Goal: Information Seeking & Learning: Check status

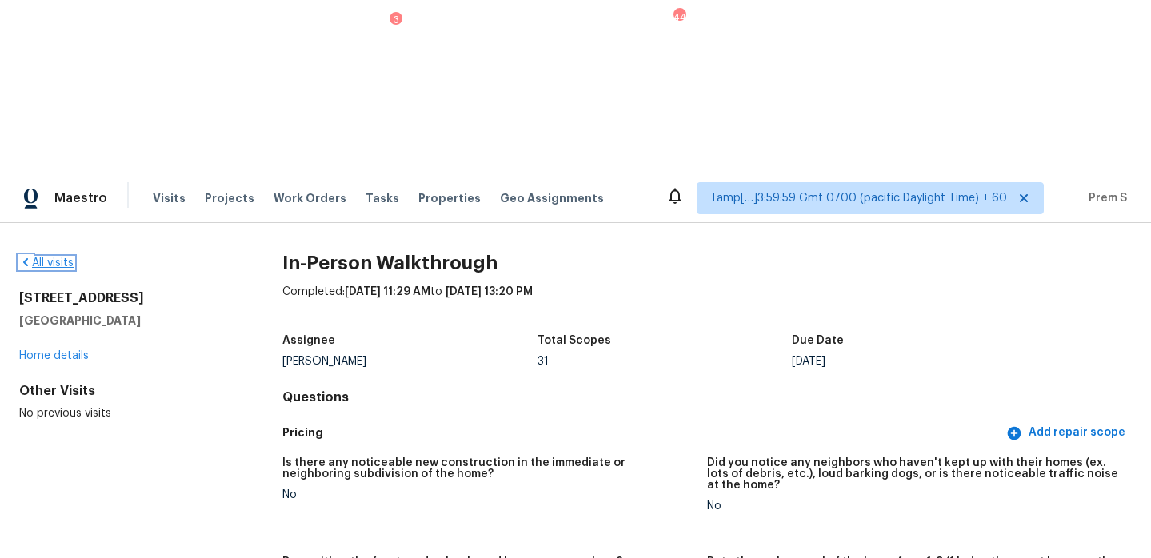
click at [58, 258] on link "All visits" at bounding box center [46, 263] width 54 height 11
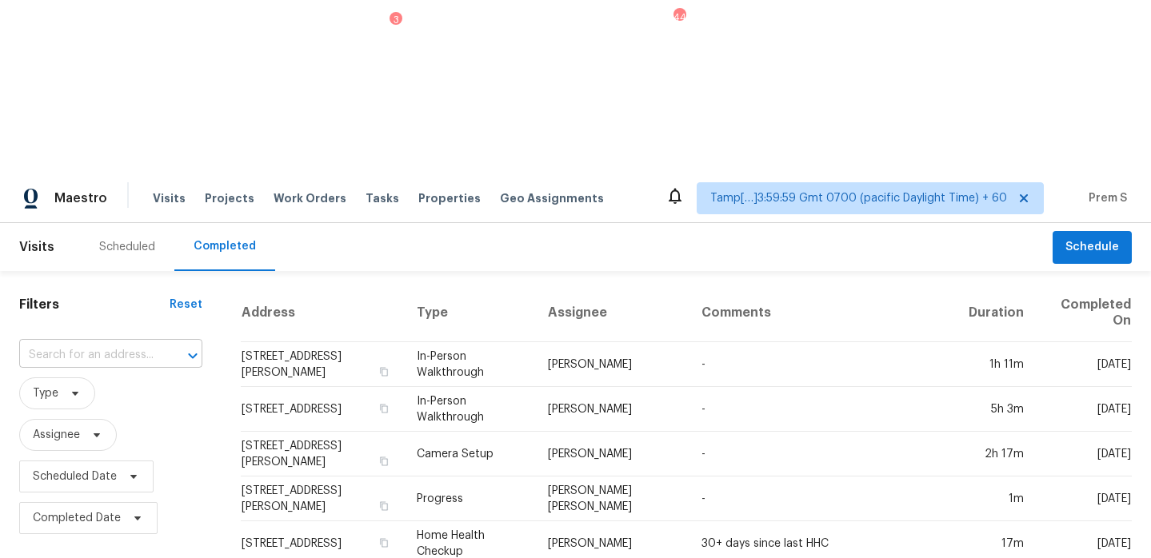
click at [143, 343] on input "text" at bounding box center [88, 355] width 138 height 25
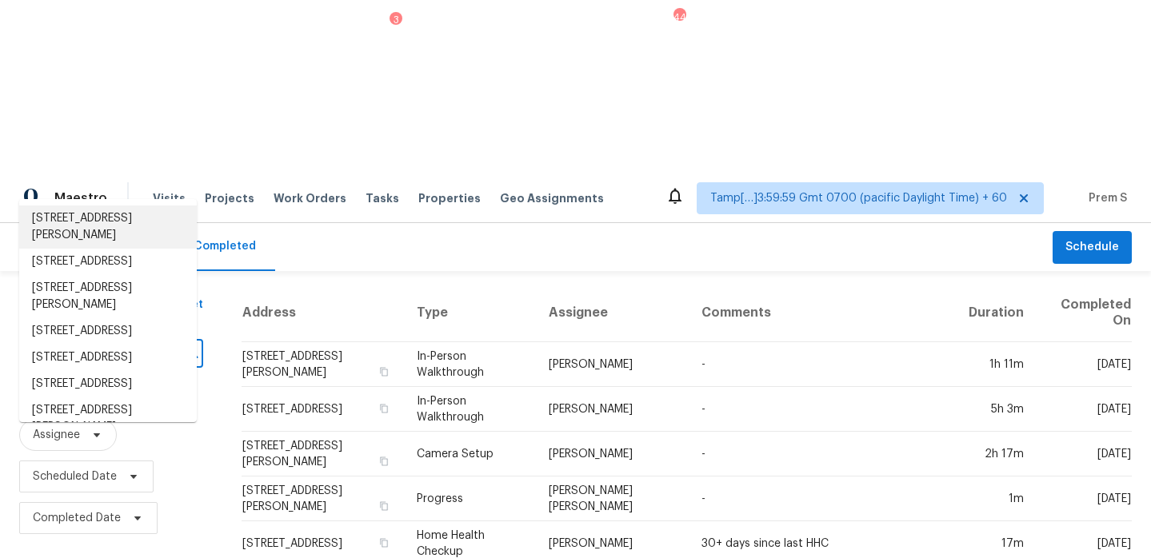
paste input "1125 Swan Flower St, Leander, TX 78641"
type input "1125 Swan Flower St, Leander, TX 78641"
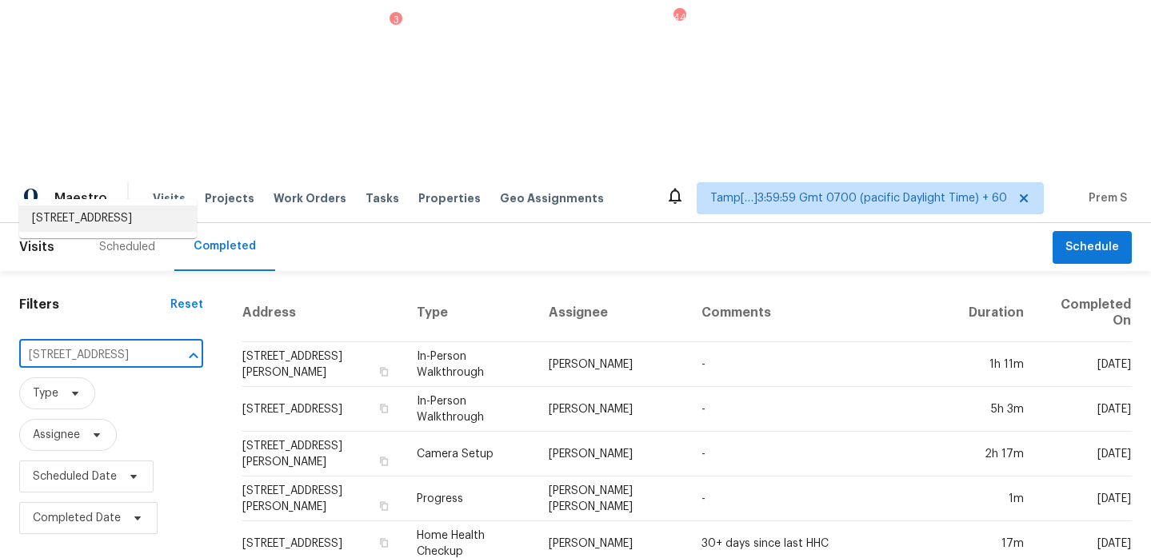
click at [93, 220] on li "1125 Swan Flower St, Leander, TX 78641" at bounding box center [108, 219] width 178 height 26
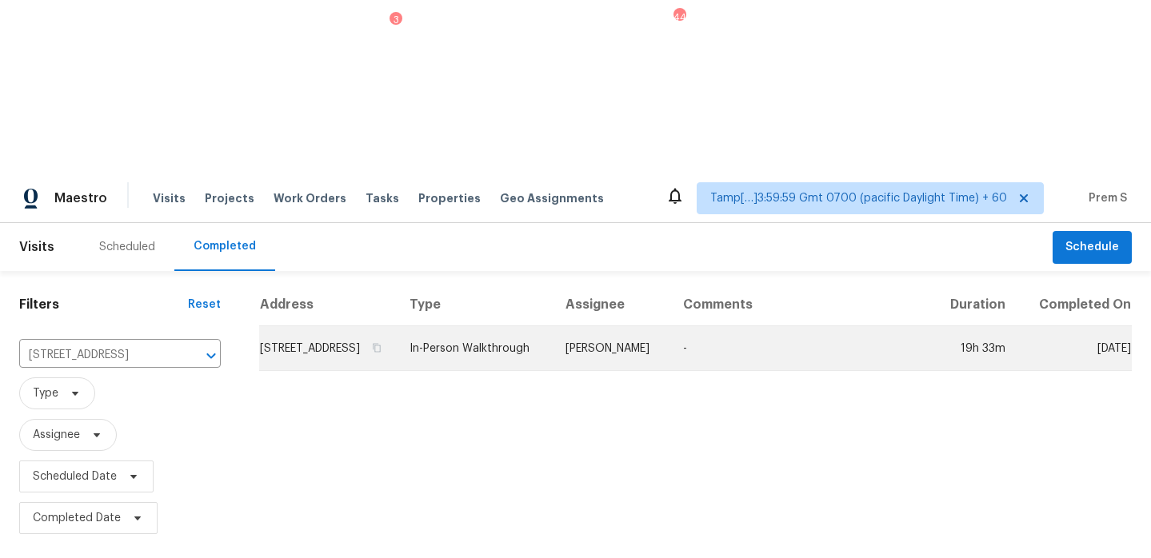
click at [350, 326] on td "1125 Swan Flower St, Leander, TX 78641" at bounding box center [328, 348] width 138 height 45
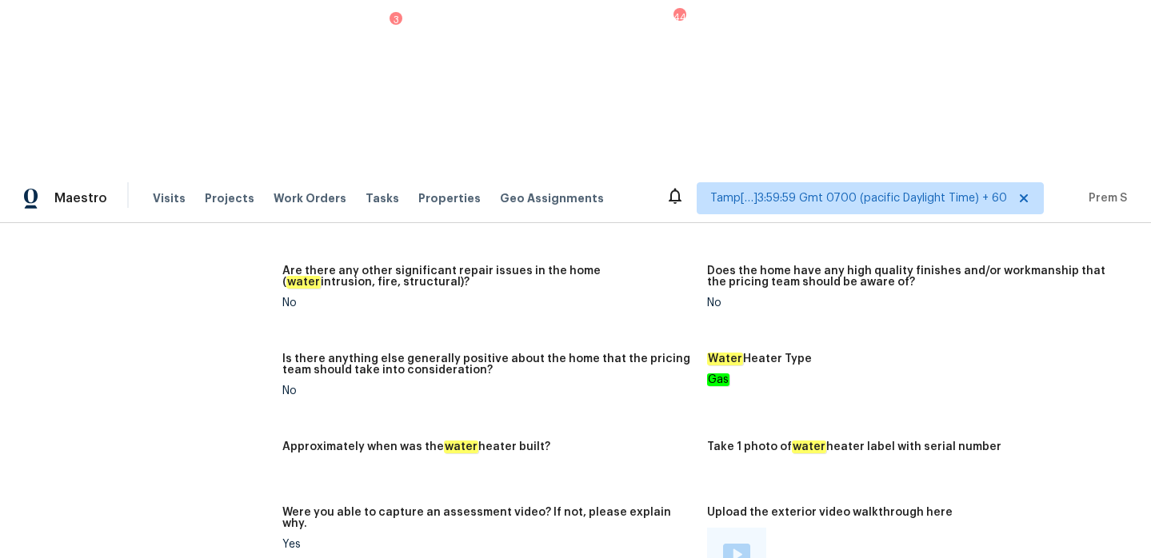
scroll to position [2732, 0]
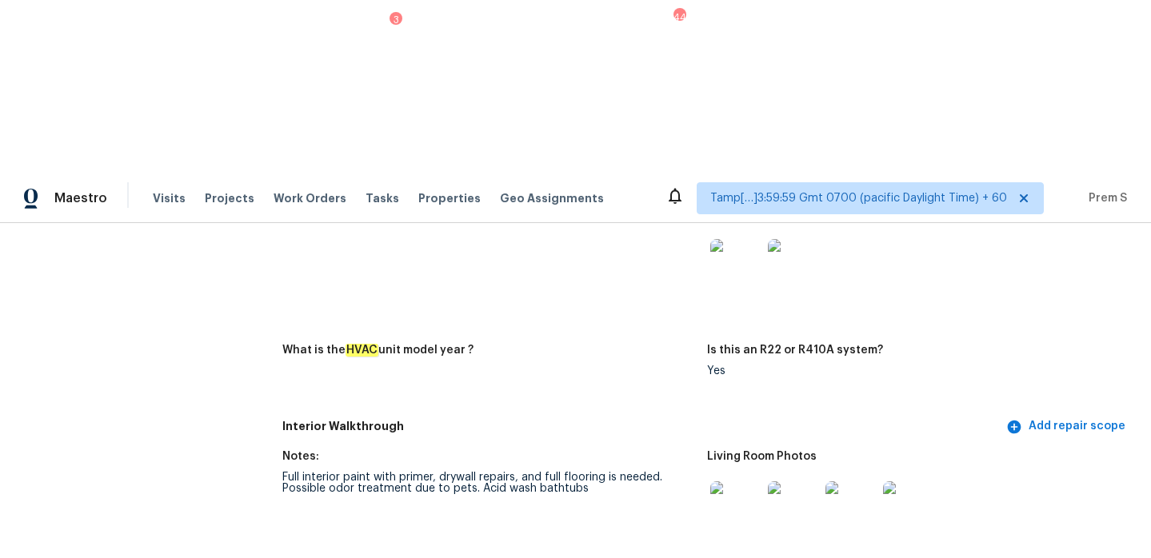
scroll to position [173, 0]
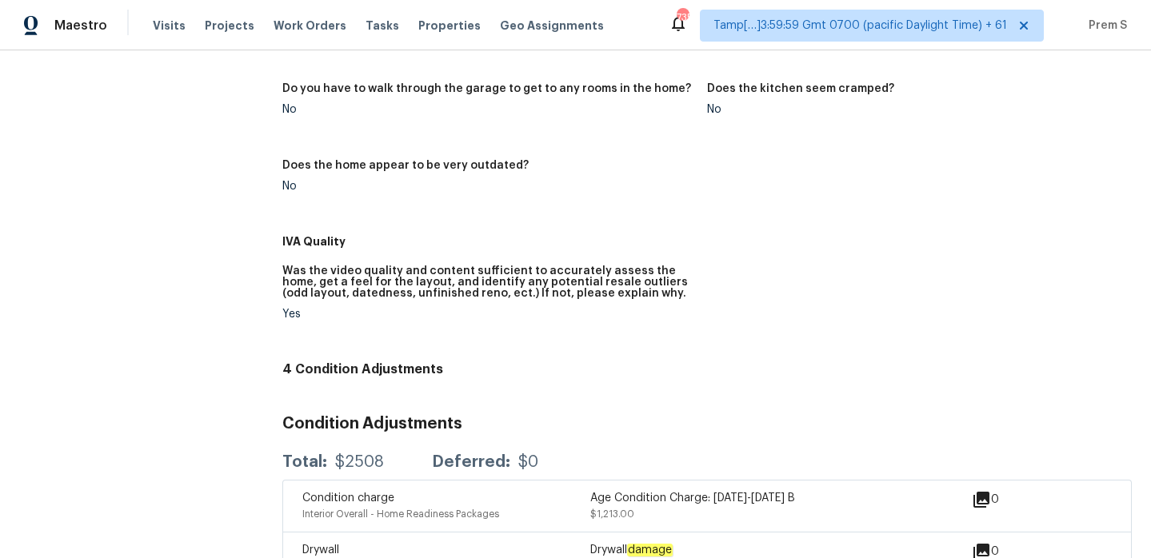
scroll to position [827, 0]
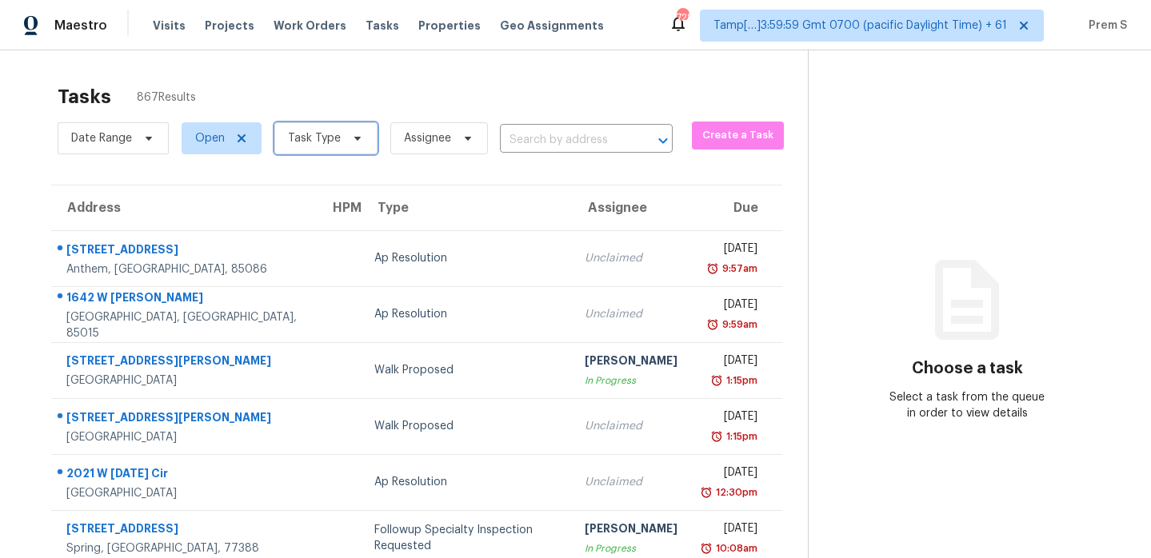
click at [312, 141] on span "Task Type" at bounding box center [314, 138] width 53 height 16
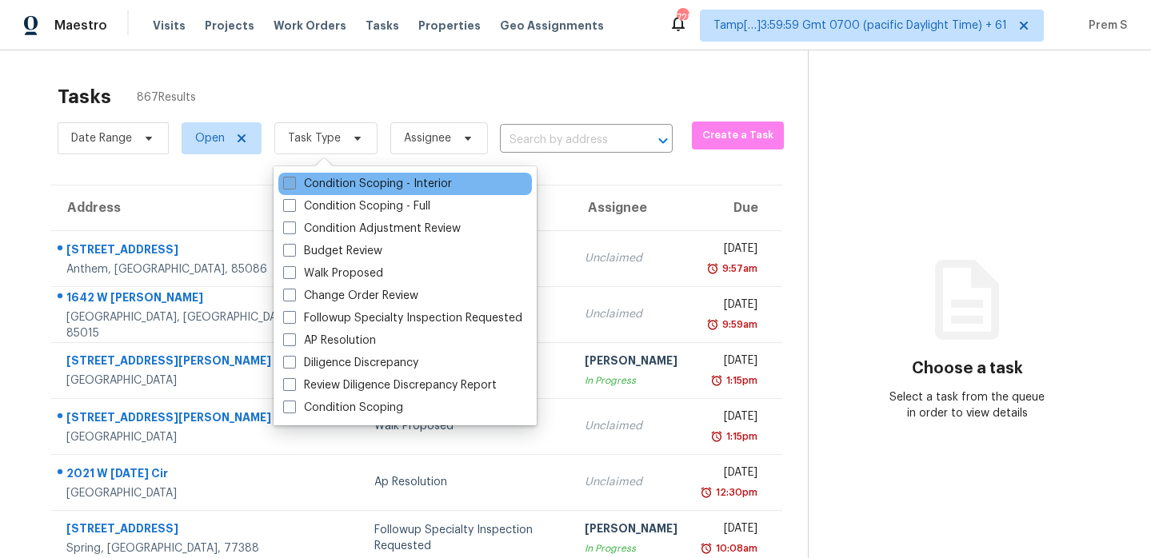
click at [366, 184] on label "Condition Scoping - Interior" at bounding box center [367, 184] width 169 height 16
click at [294, 184] on input "Condition Scoping - Interior" at bounding box center [288, 181] width 10 height 10
checkbox input "true"
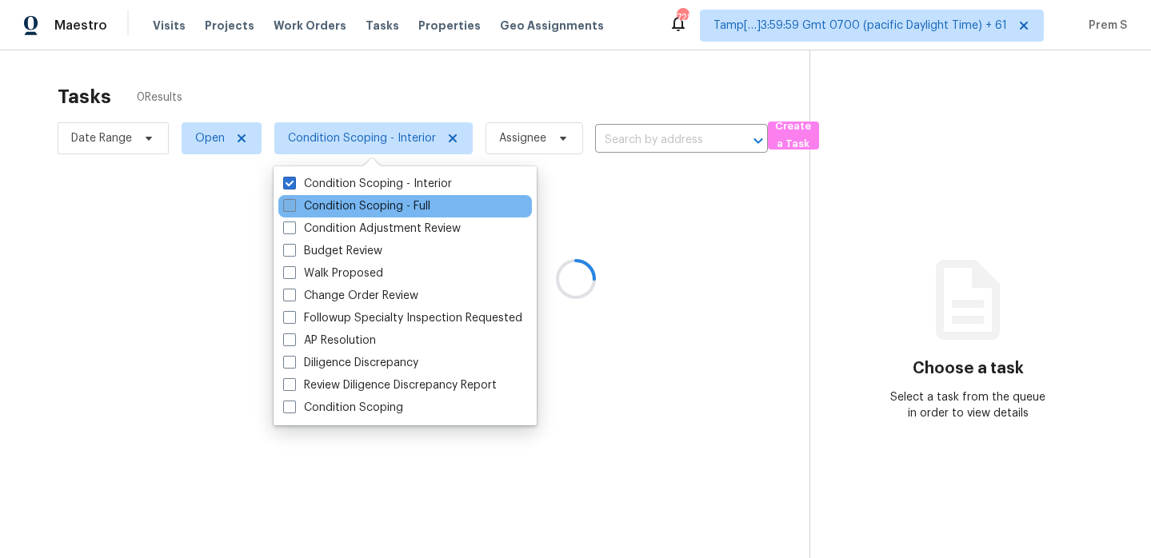
click at [358, 204] on label "Condition Scoping - Full" at bounding box center [356, 206] width 147 height 16
click at [294, 204] on input "Condition Scoping - Full" at bounding box center [288, 203] width 10 height 10
checkbox input "true"
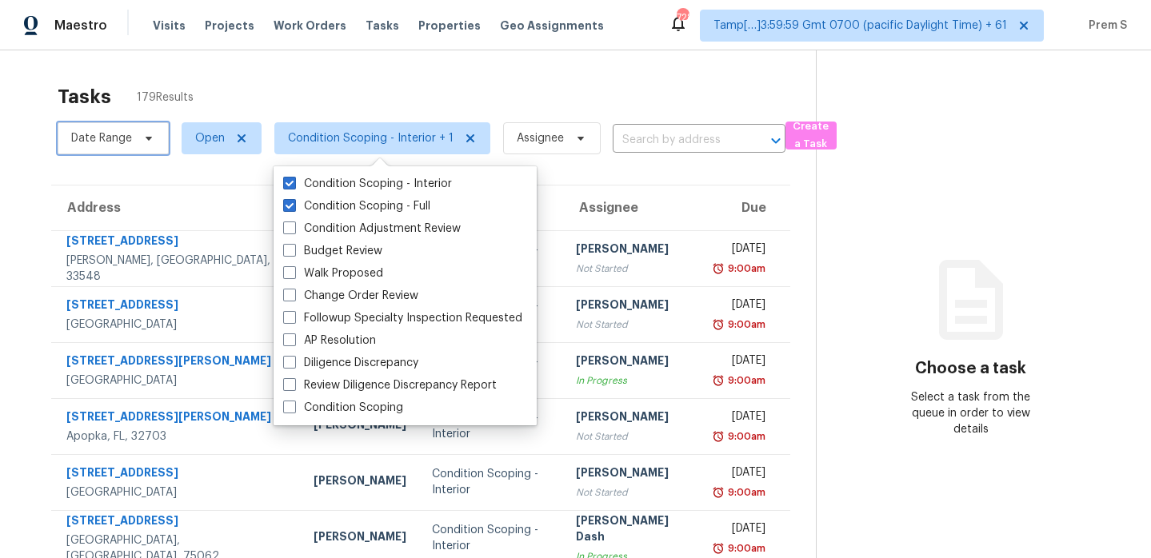
click at [130, 137] on span "Date Range" at bounding box center [101, 138] width 61 height 16
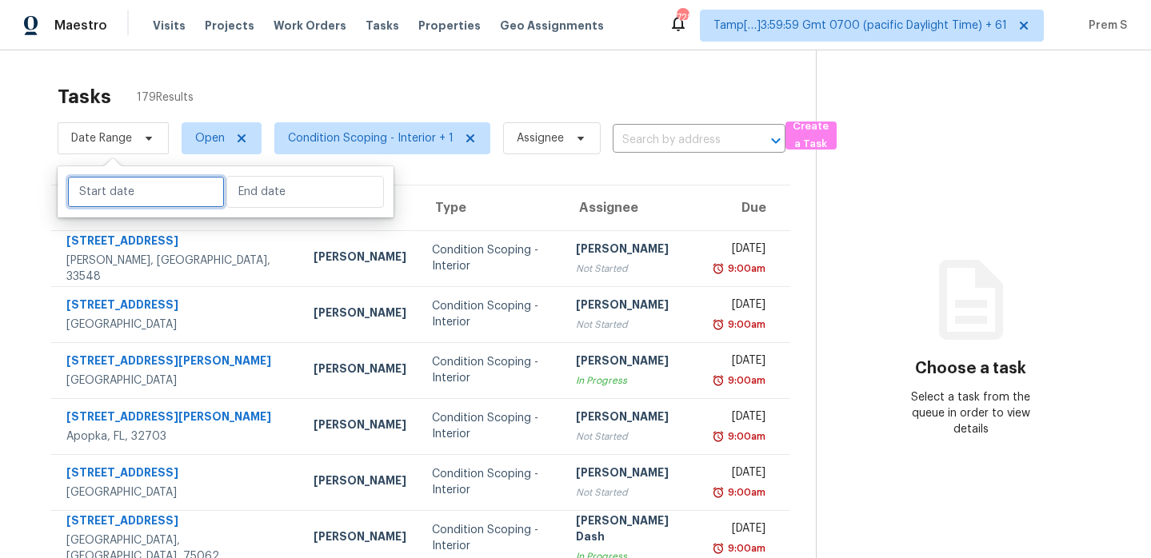
click at [116, 199] on input "text" at bounding box center [146, 192] width 158 height 32
select select "7"
select select "2025"
select select "8"
select select "2025"
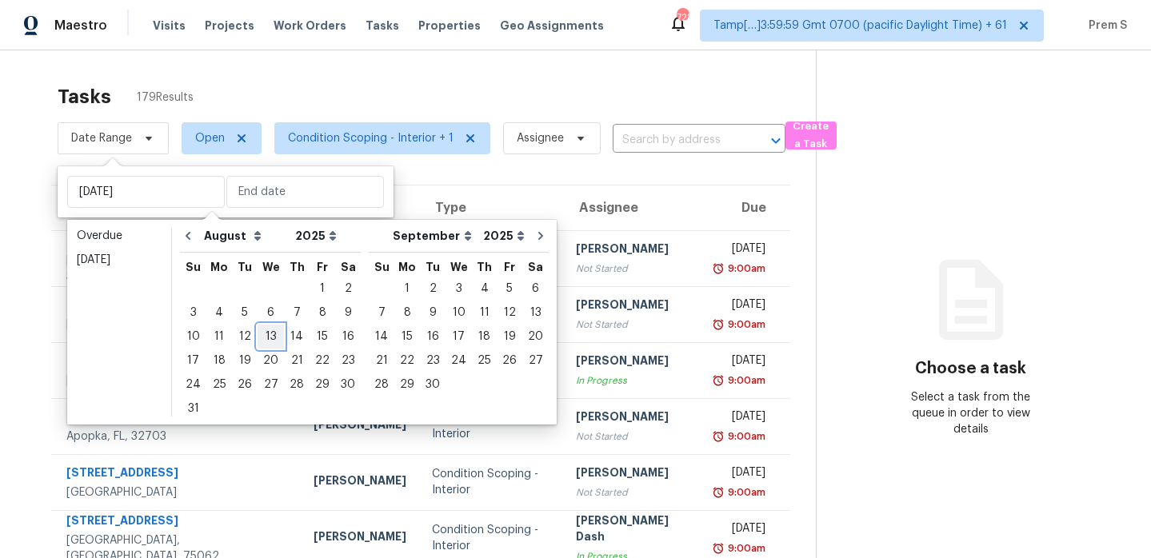
click at [274, 341] on div "13" at bounding box center [271, 337] width 26 height 22
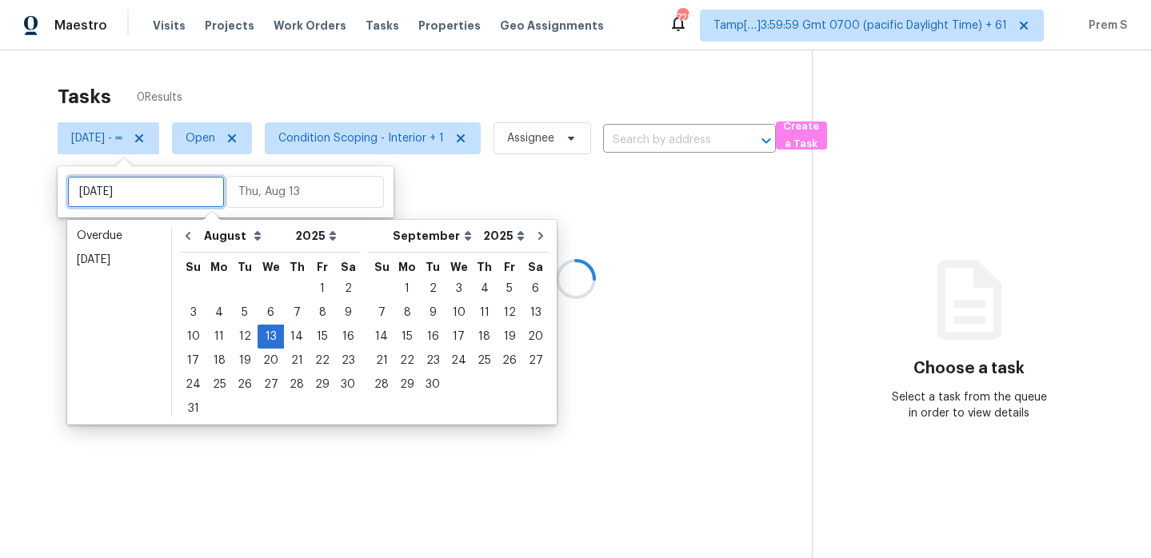
type input "Wed, Aug 06"
type input "Wed, Aug 13"
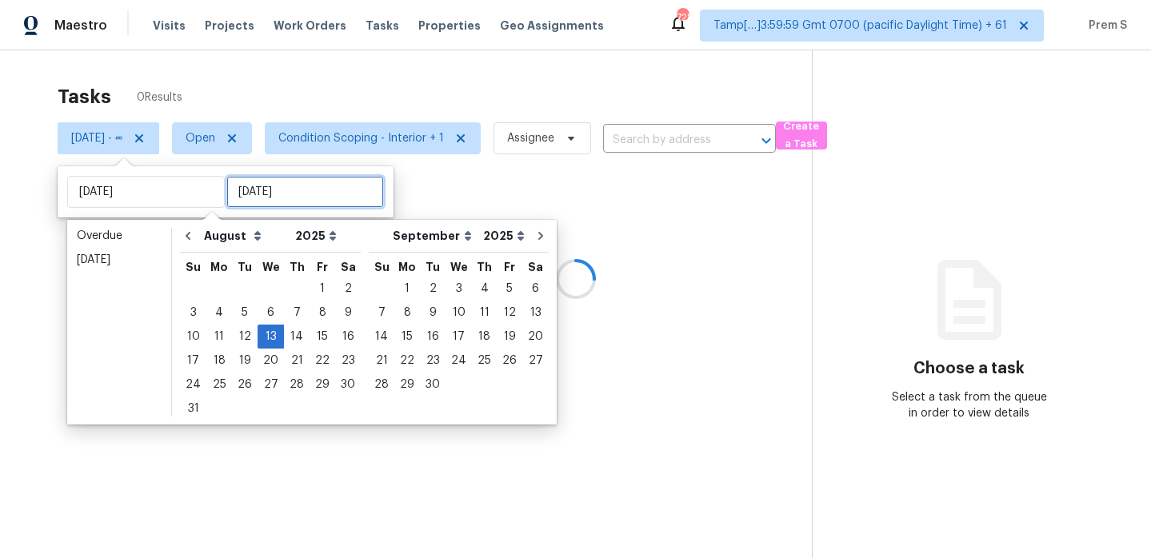
type input "Wed, Aug 13"
click at [279, 194] on input "text" at bounding box center [305, 192] width 158 height 32
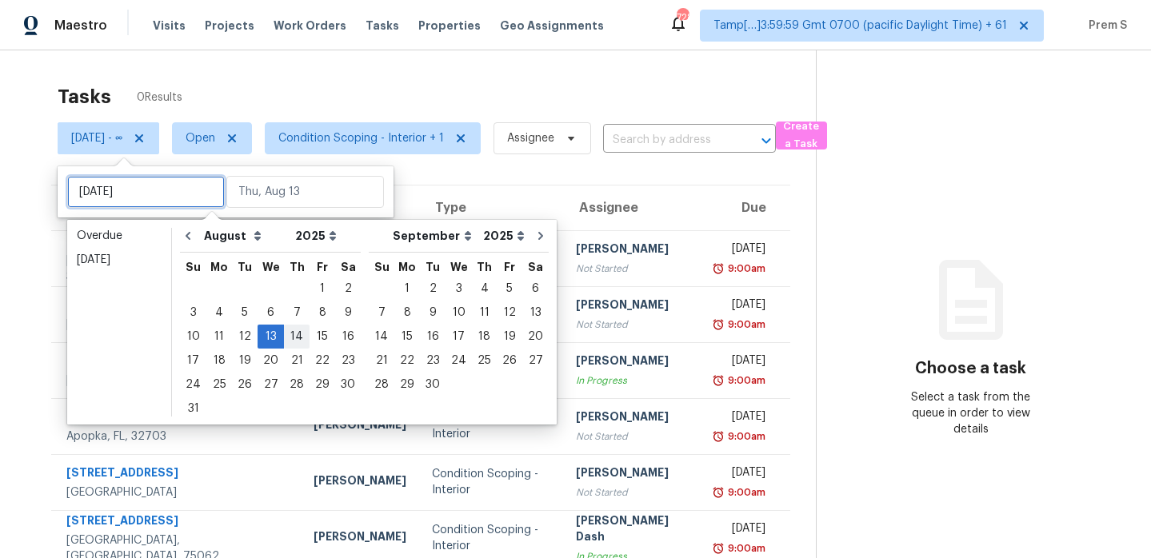
type input "Tue, Aug 05"
type input "Wed, Aug 13"
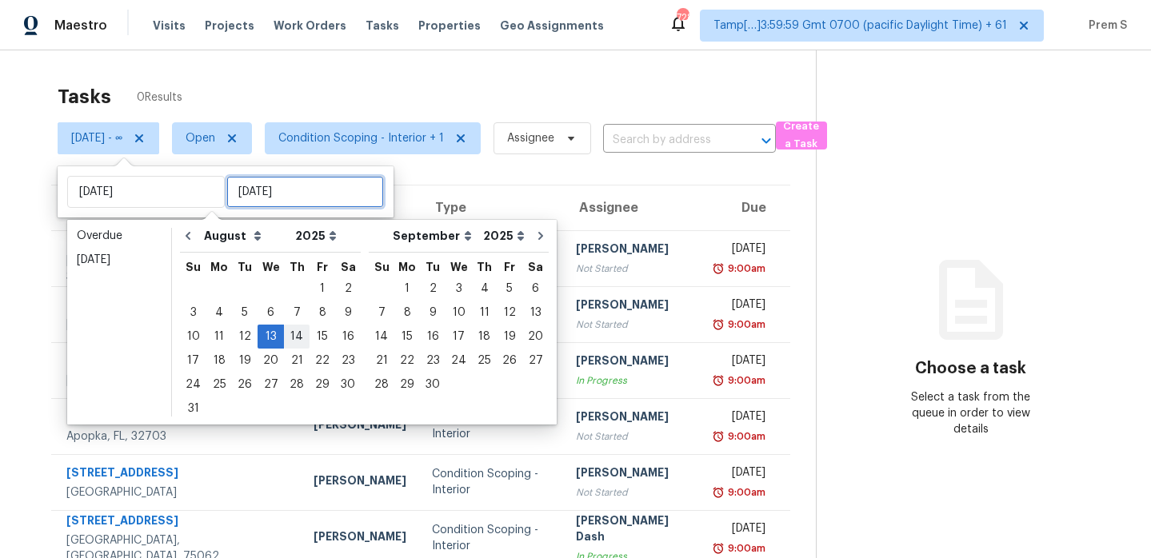
type input "Wed, Aug 13"
click at [272, 337] on div "13" at bounding box center [271, 337] width 26 height 22
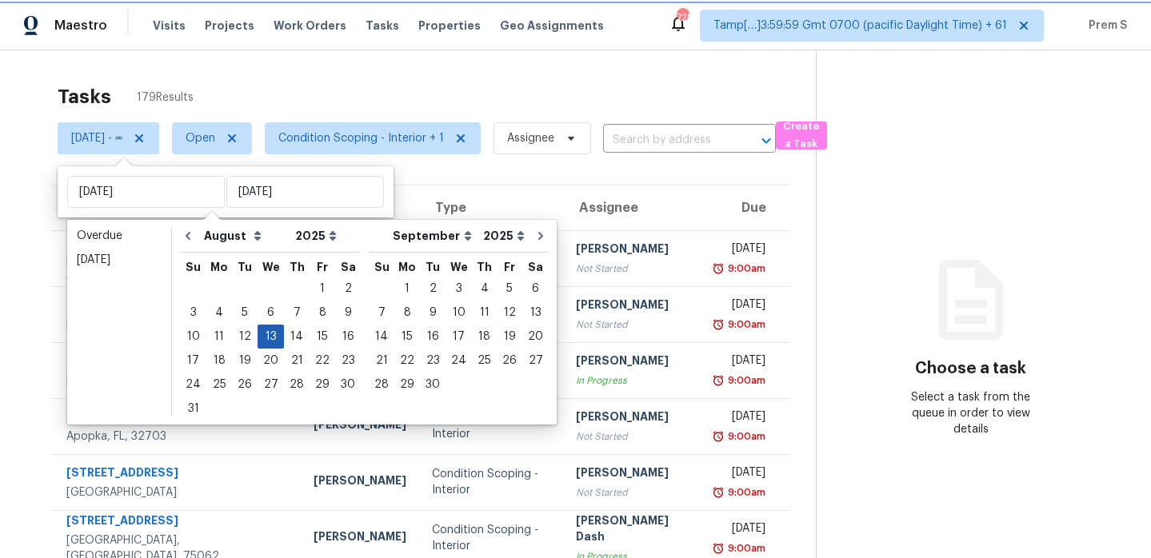
type input "Wed, Aug 13"
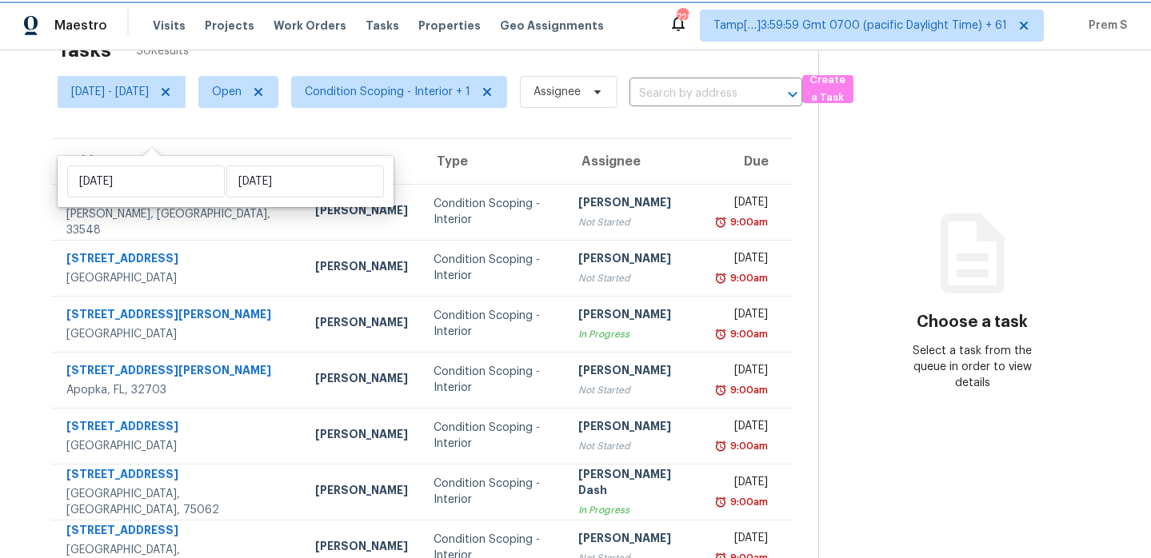
scroll to position [10, 0]
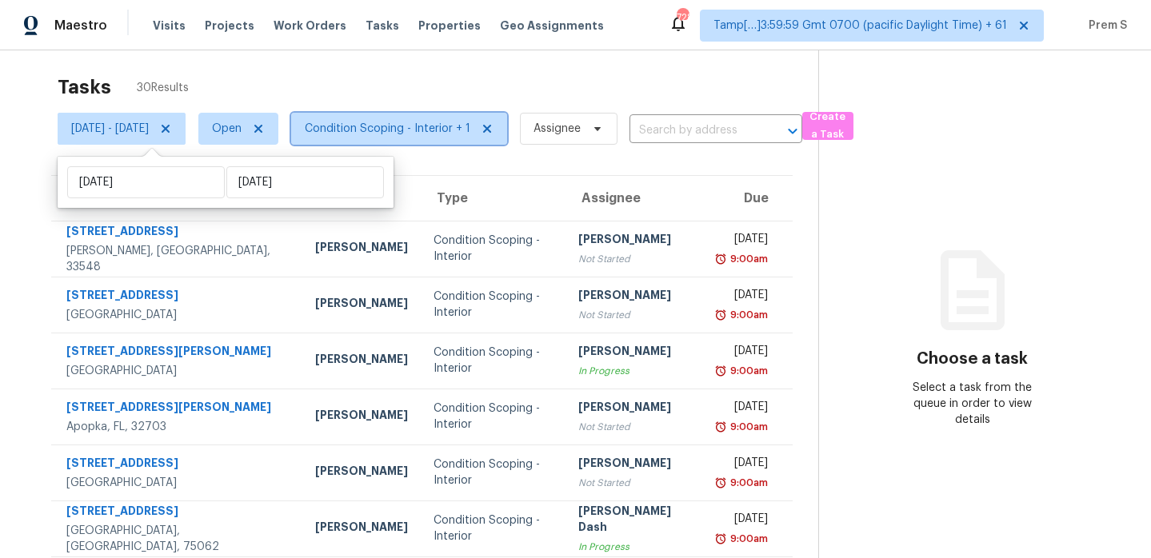
click at [468, 130] on span "Condition Scoping - Interior + 1" at bounding box center [388, 129] width 166 height 16
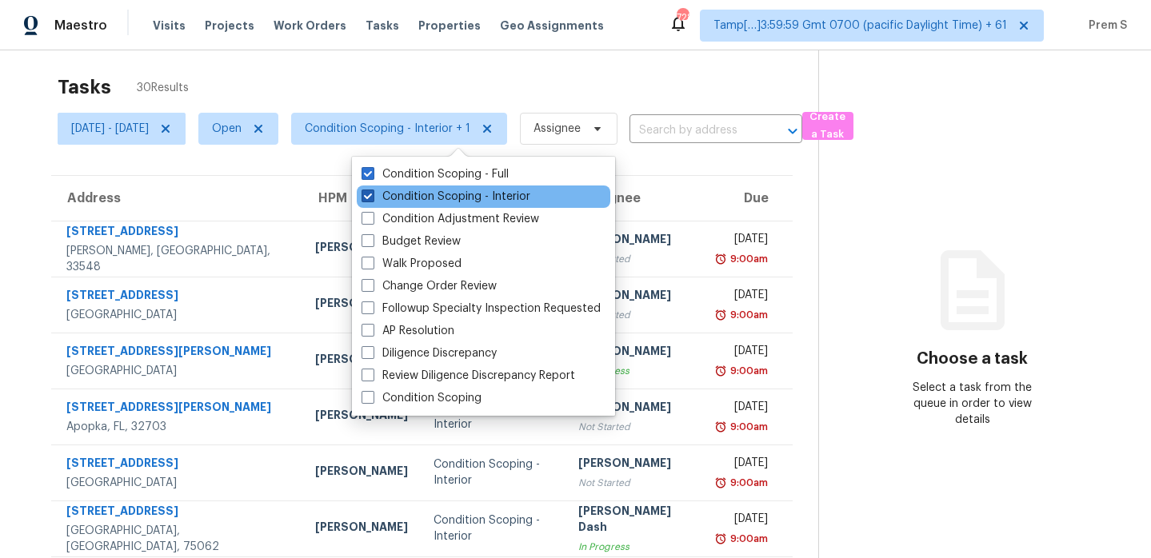
click at [442, 190] on label "Condition Scoping - Interior" at bounding box center [446, 197] width 169 height 16
click at [372, 190] on input "Condition Scoping - Interior" at bounding box center [367, 194] width 10 height 10
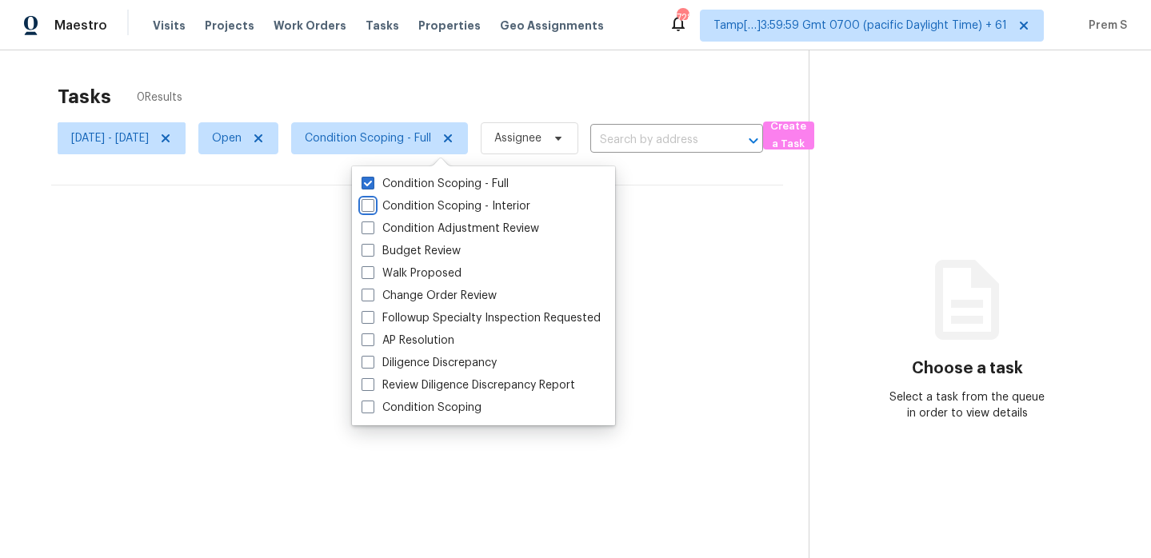
scroll to position [50, 0]
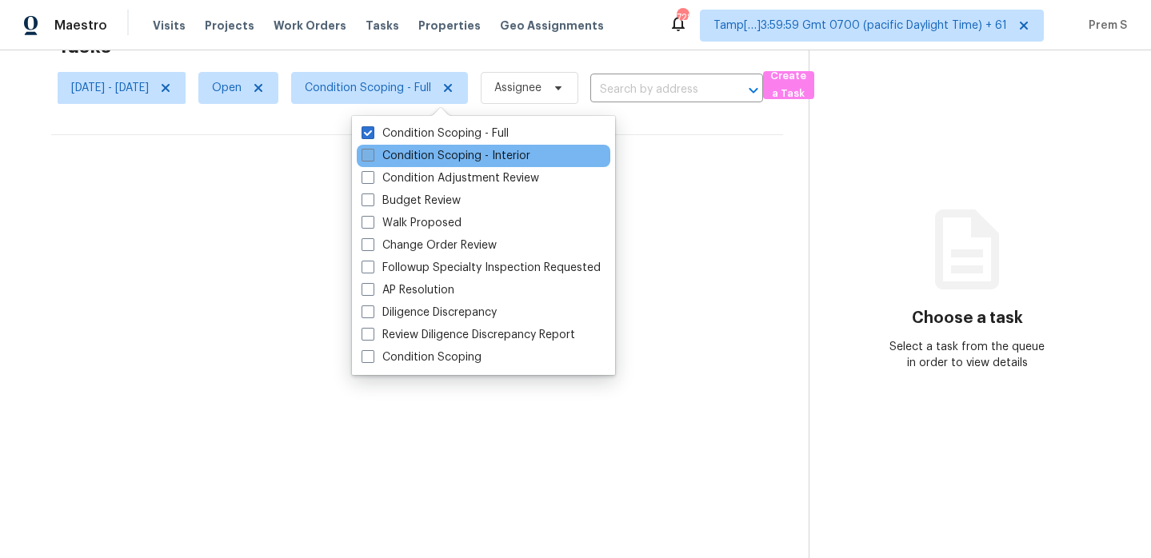
click at [446, 152] on label "Condition Scoping - Interior" at bounding box center [446, 156] width 169 height 16
click at [372, 152] on input "Condition Scoping - Interior" at bounding box center [367, 153] width 10 height 10
checkbox input "true"
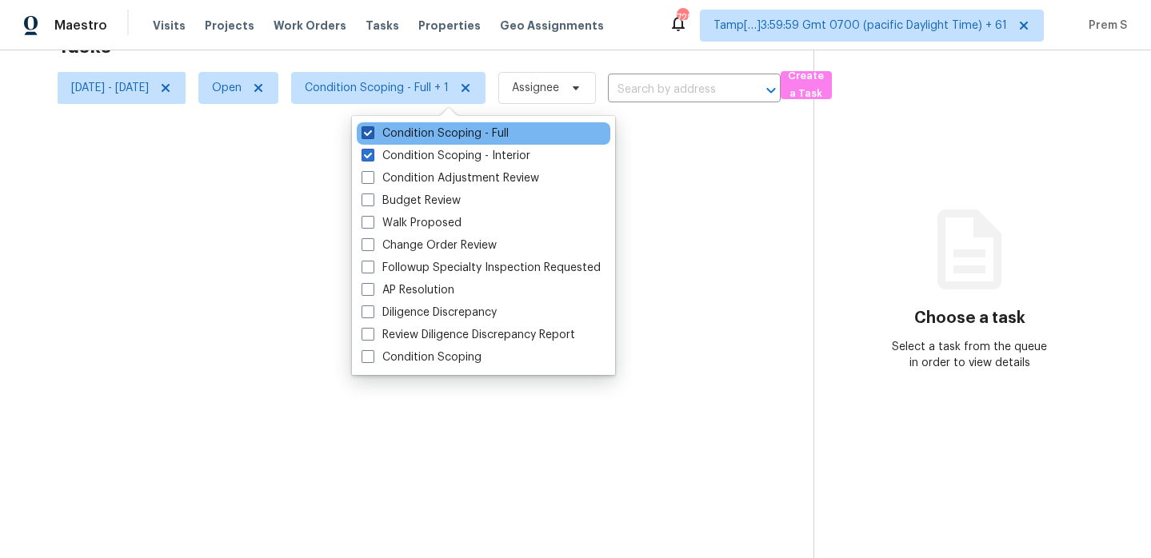
click at [450, 138] on label "Condition Scoping - Full" at bounding box center [435, 134] width 147 height 16
click at [372, 136] on input "Condition Scoping - Full" at bounding box center [367, 131] width 10 height 10
checkbox input "false"
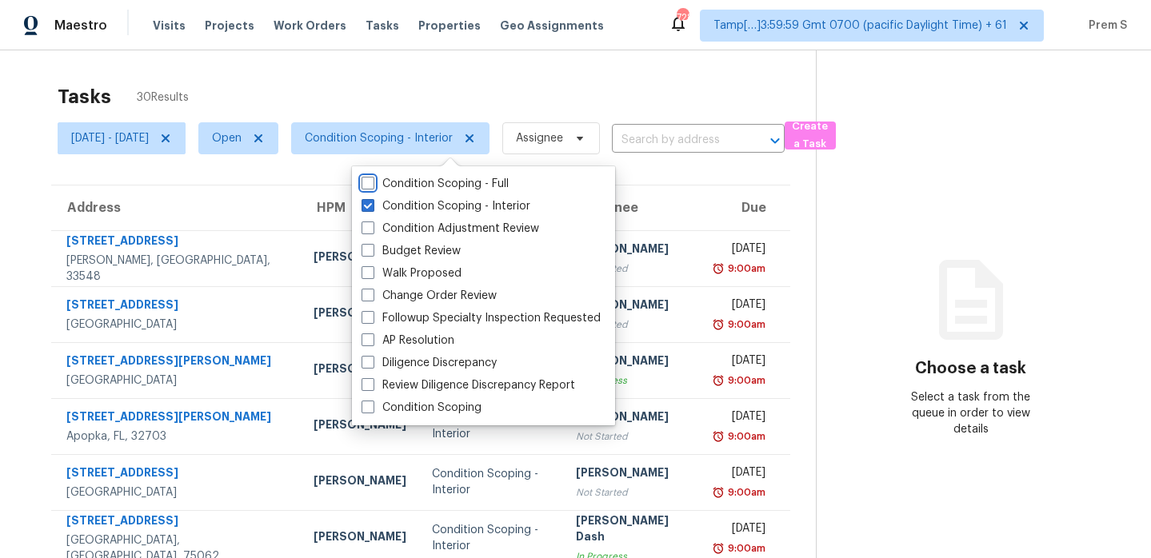
scroll to position [274, 0]
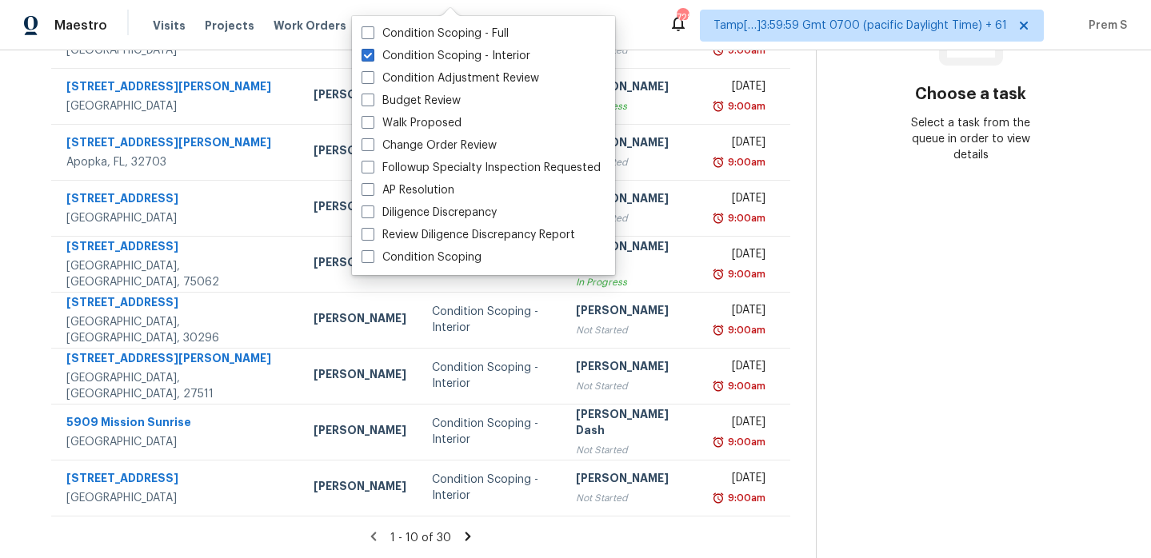
click at [816, 309] on div "Address HPM Type Assignee Due 18006 Pine Hammock Blvd Lutz, FL, 33548 Bobby For…" at bounding box center [421, 213] width 790 height 606
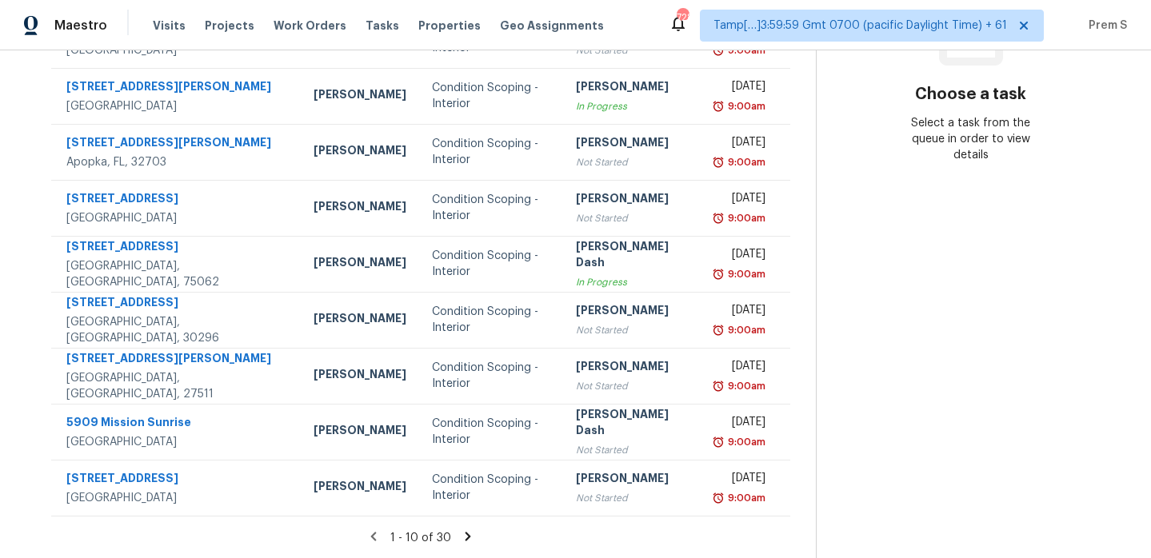
click at [471, 537] on icon at bounding box center [469, 536] width 6 height 9
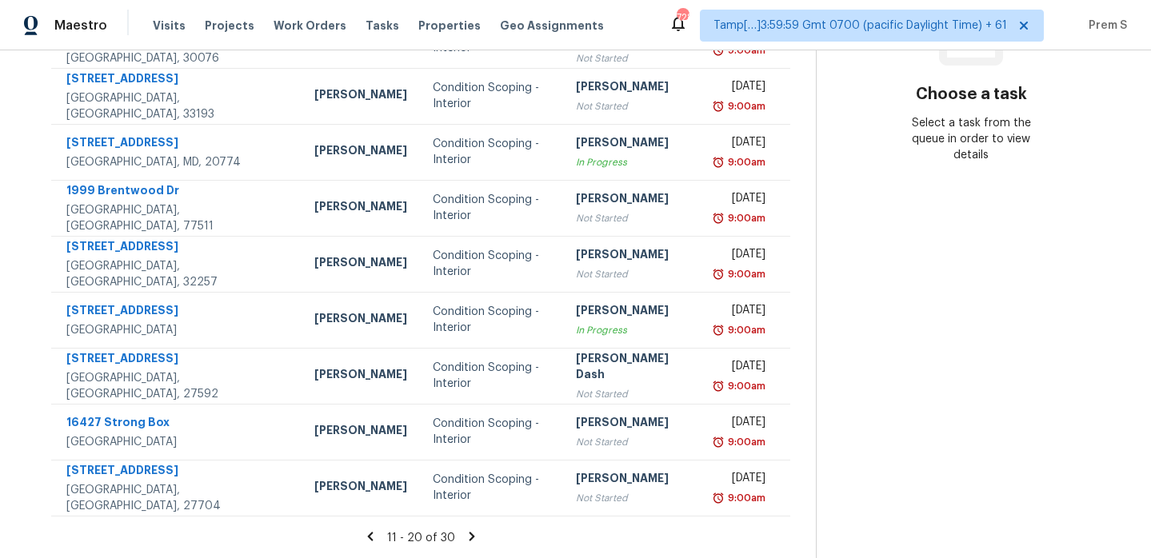
click at [472, 537] on icon at bounding box center [472, 537] width 14 height 14
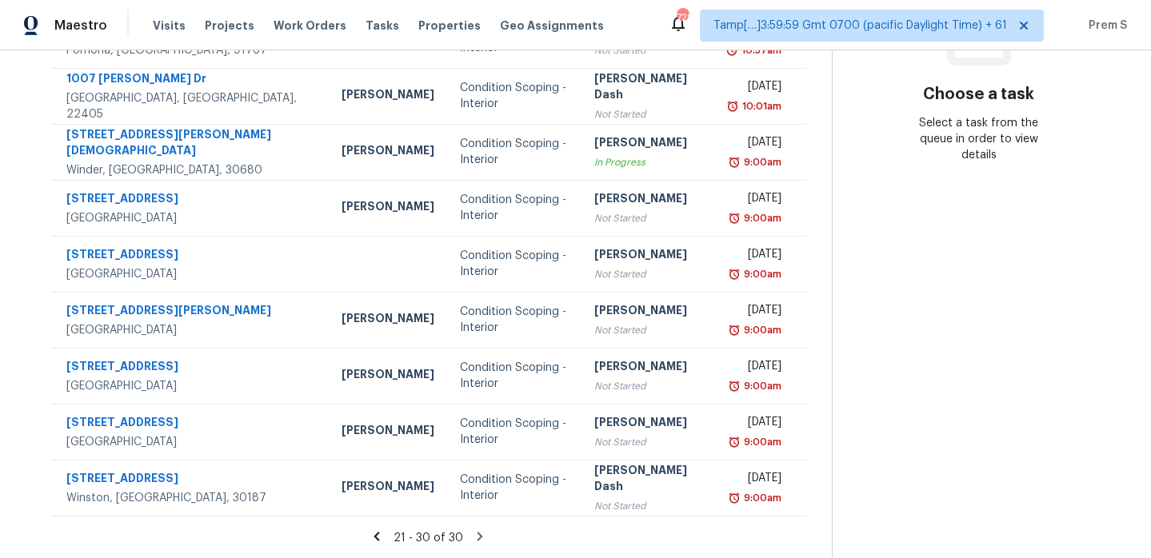
click at [478, 534] on icon at bounding box center [481, 536] width 6 height 9
